Goal: Find specific page/section: Find specific page/section

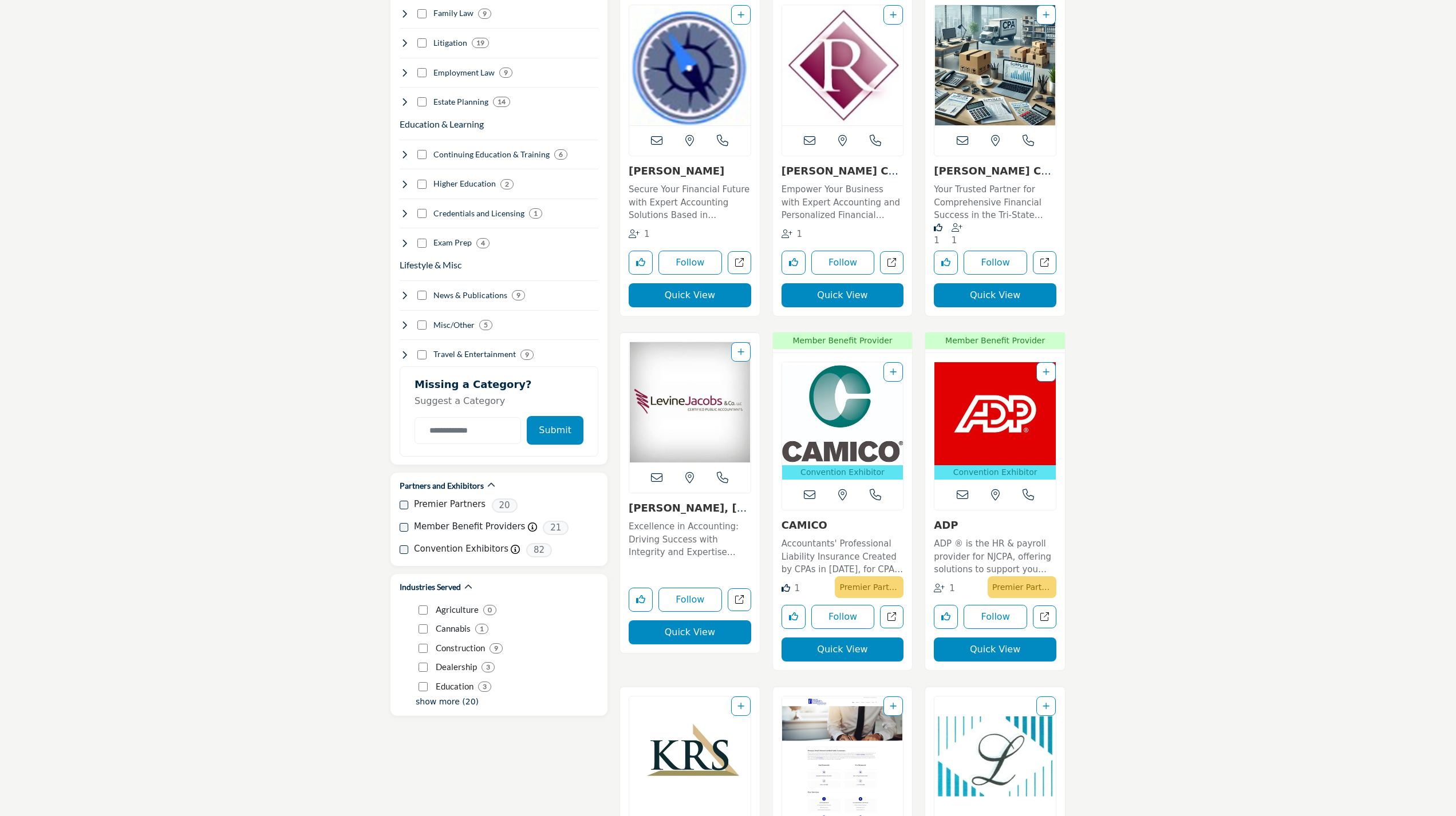
scroll to position [1848, 0]
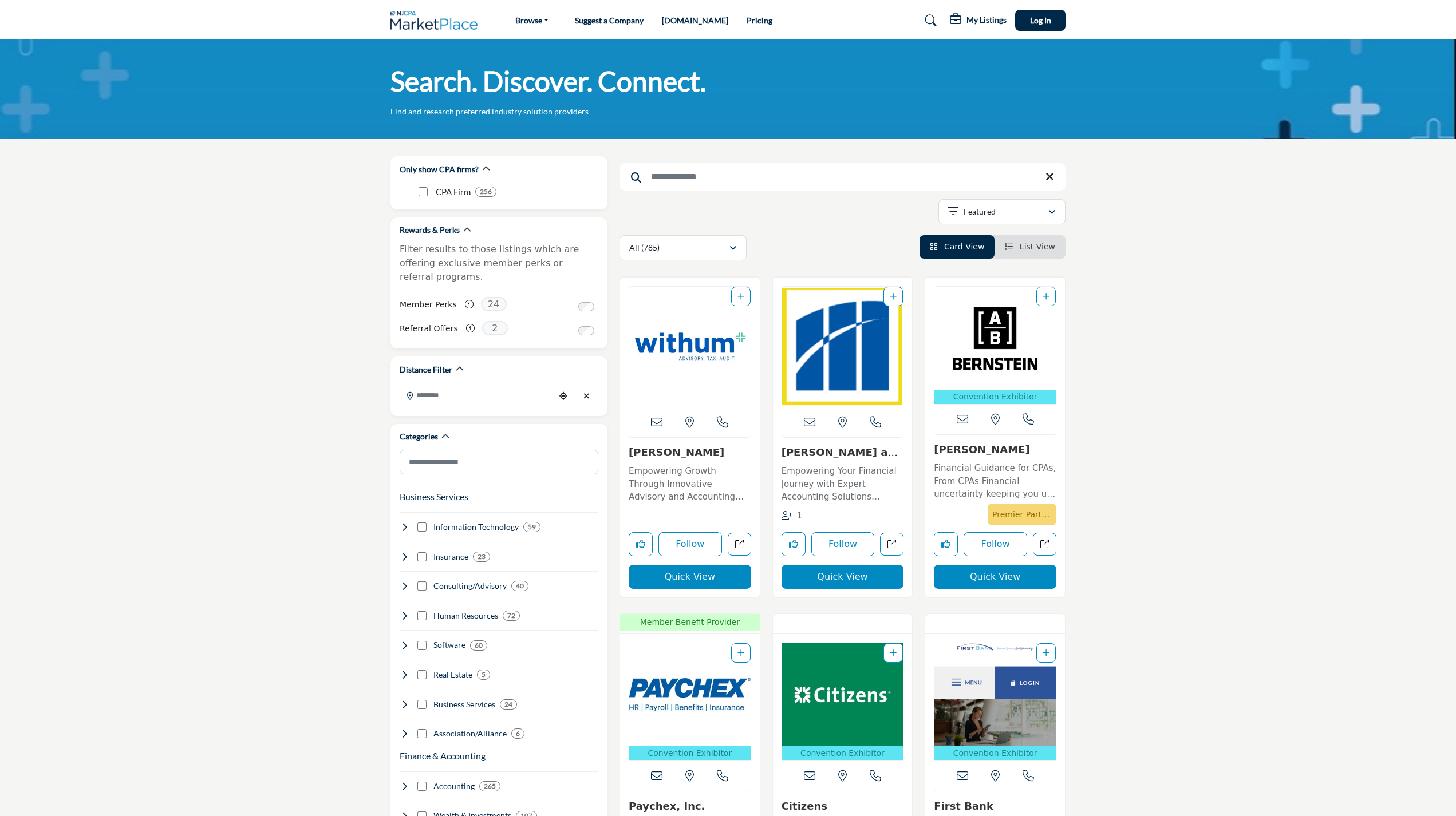
click at [710, 172] on input "Search Keyword" at bounding box center [842, 177] width 446 height 28
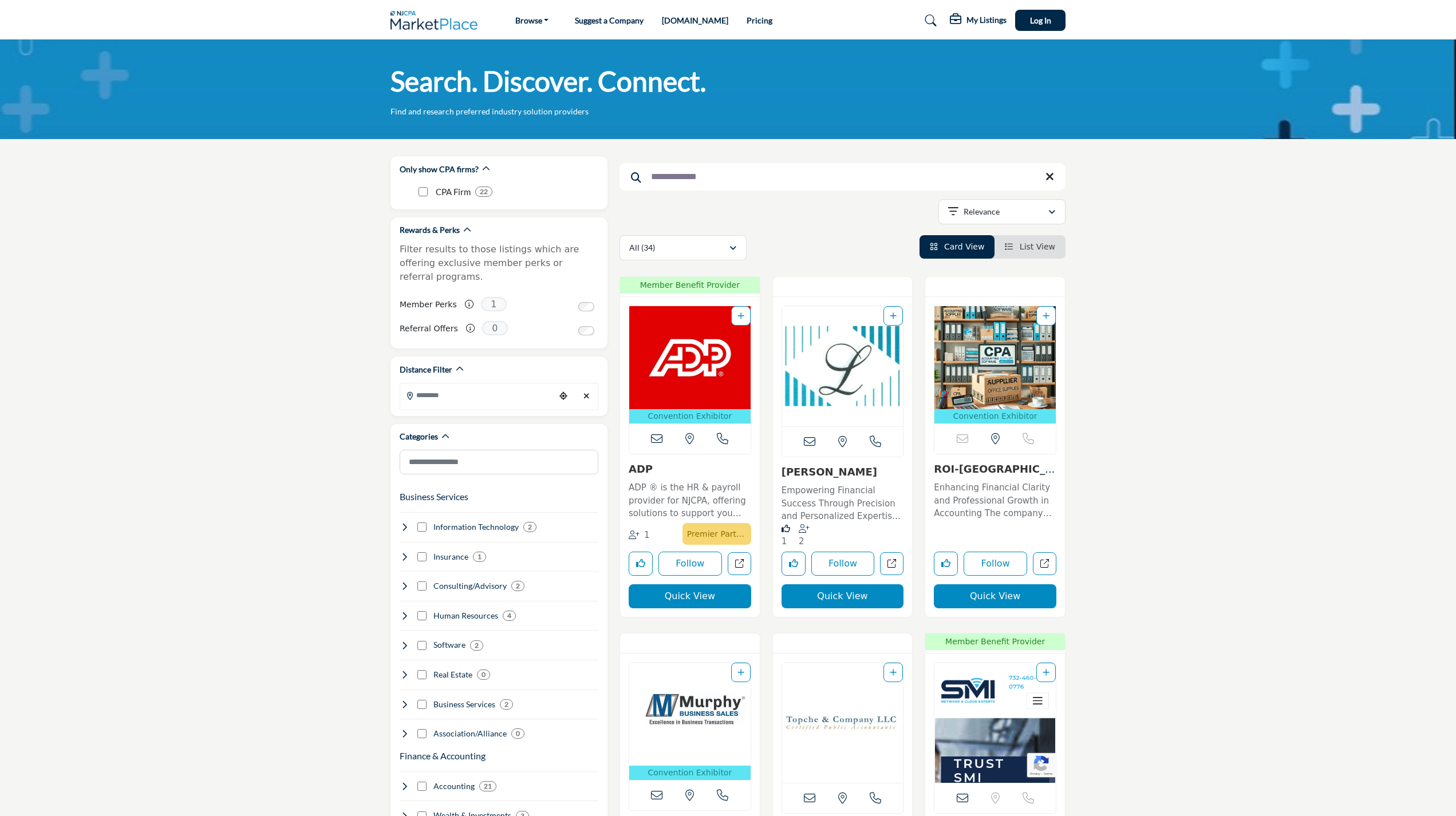
drag, startPoint x: 662, startPoint y: 176, endPoint x: 871, endPoint y: 224, distance: 214.4
click at [871, 191] on input "**********" at bounding box center [842, 177] width 446 height 28
type input "*"
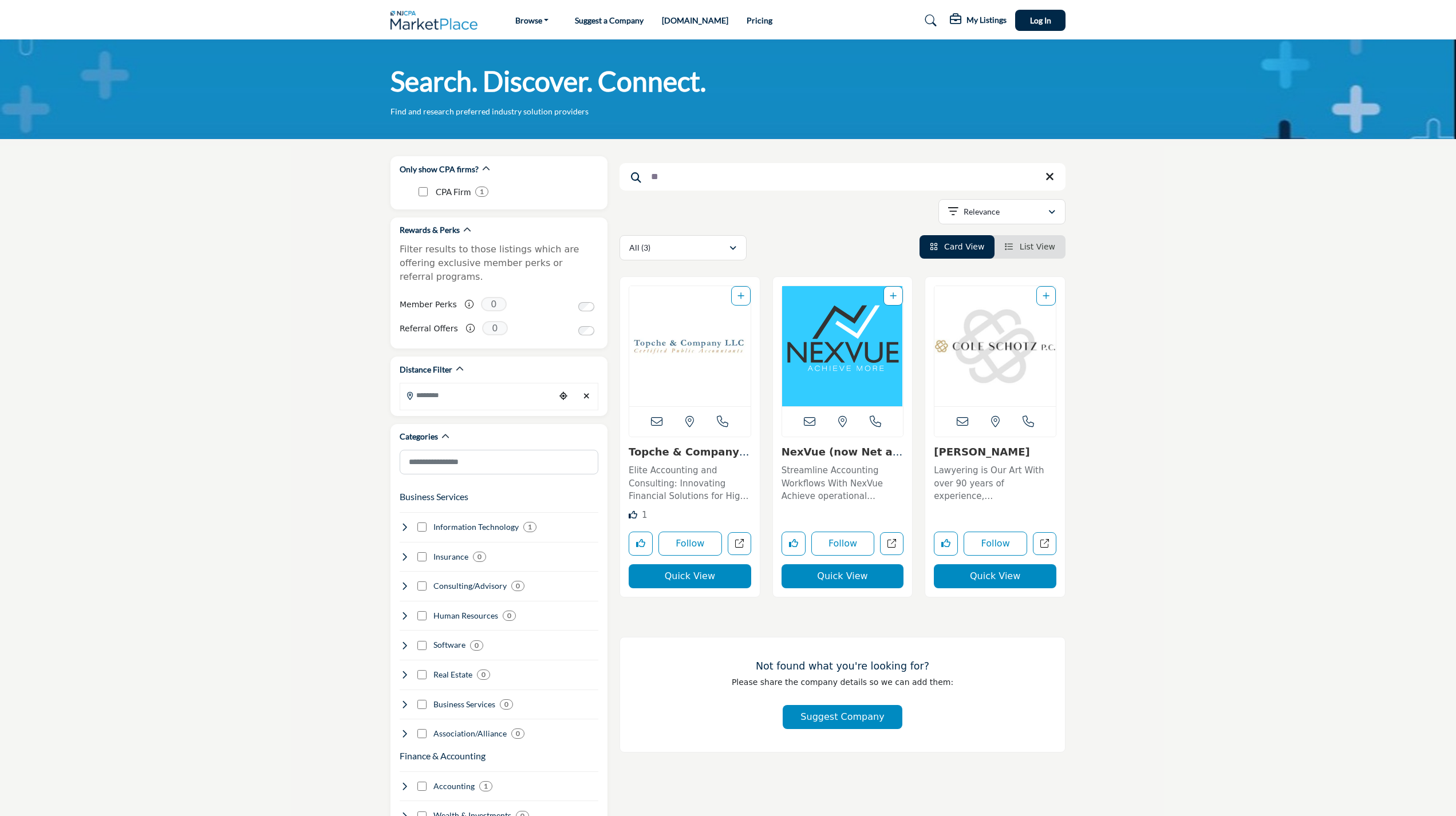
type input "*"
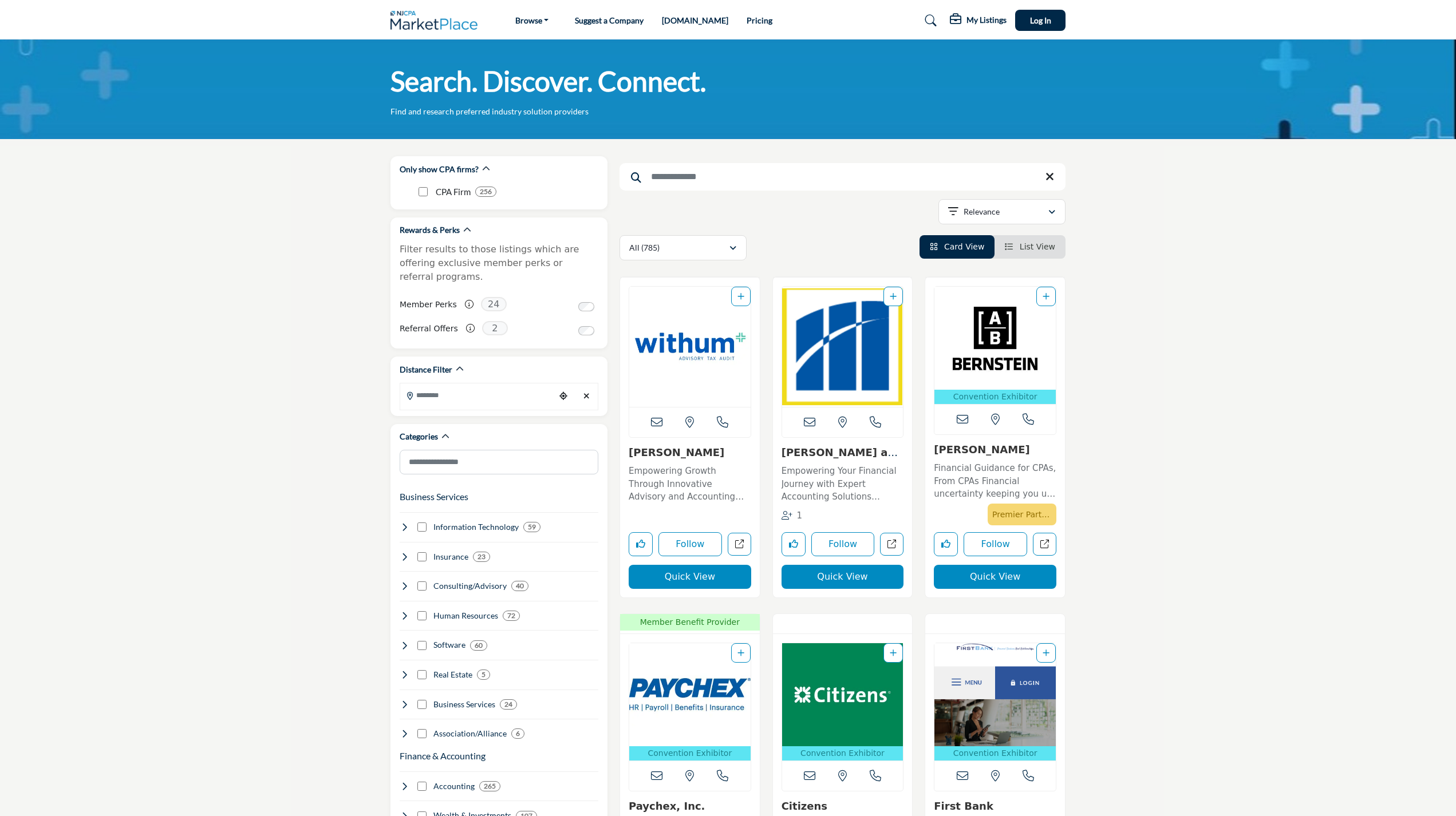
type input "*"
